Goal: Transaction & Acquisition: Purchase product/service

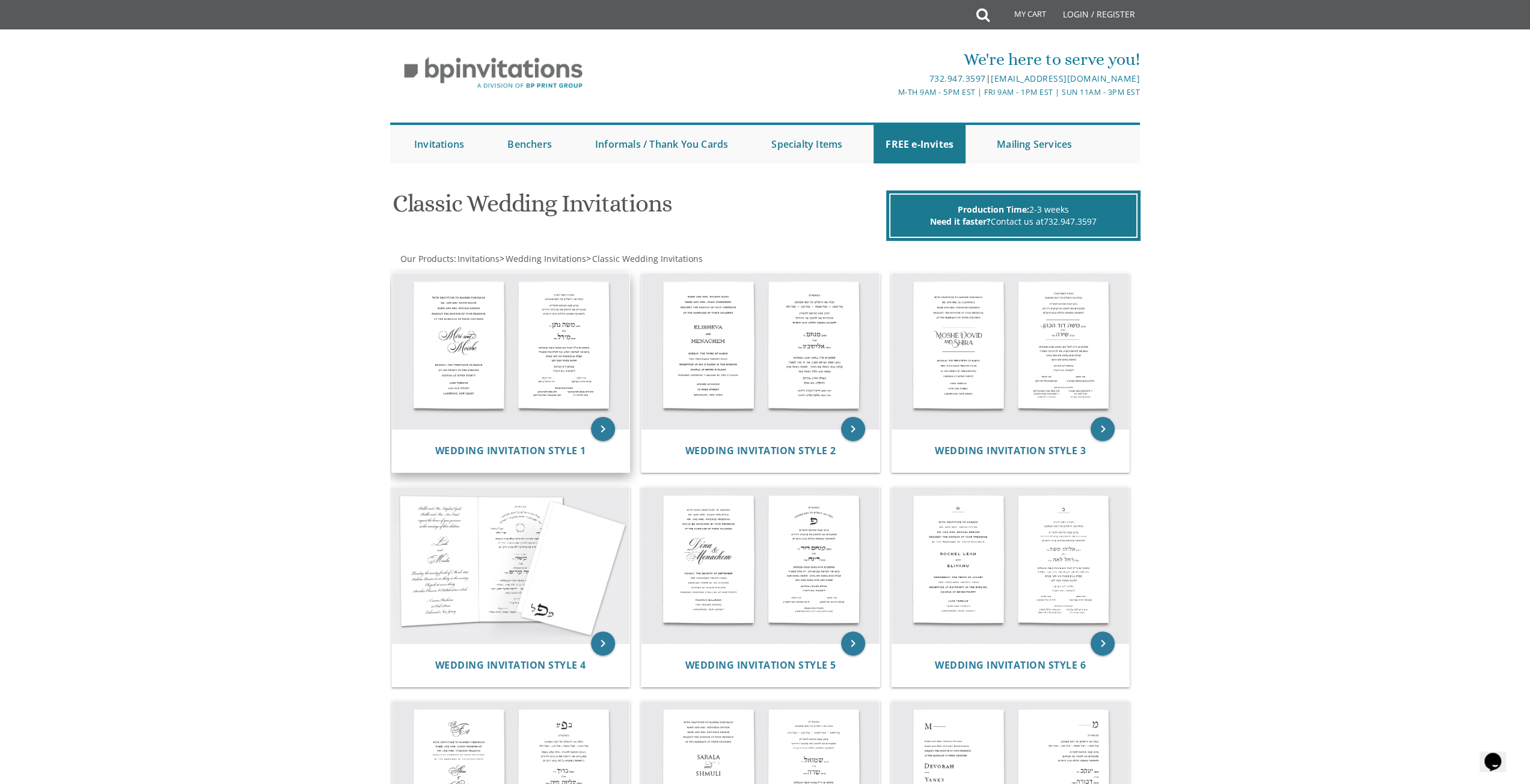
click at [480, 342] on img at bounding box center [511, 351] width 238 height 156
